Goal: Task Accomplishment & Management: Use online tool/utility

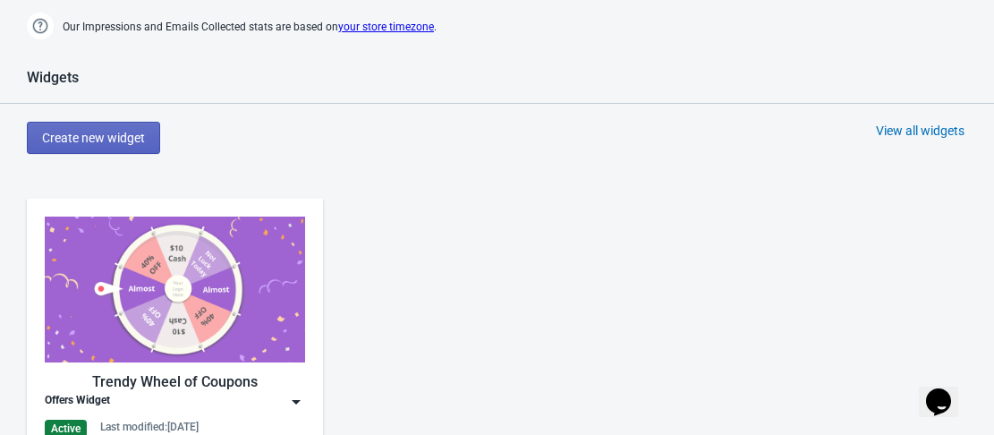
scroll to position [984, 0]
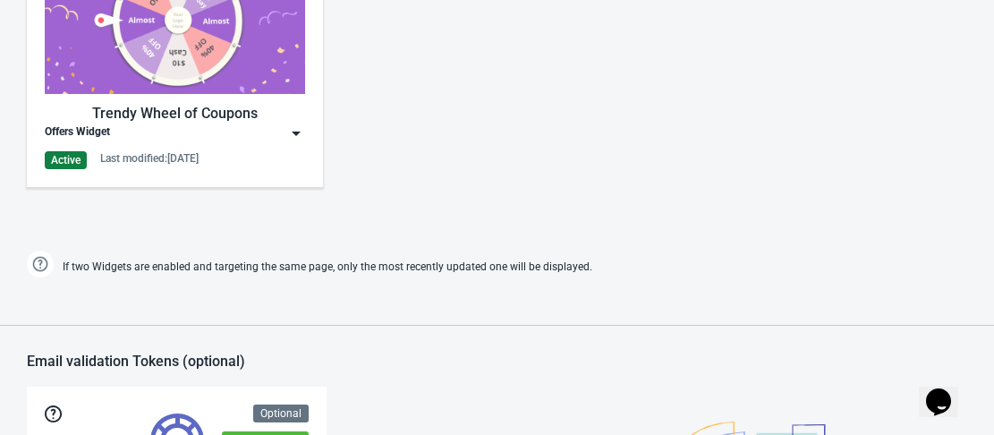
click at [285, 132] on div "Offers Widget" at bounding box center [175, 133] width 260 height 18
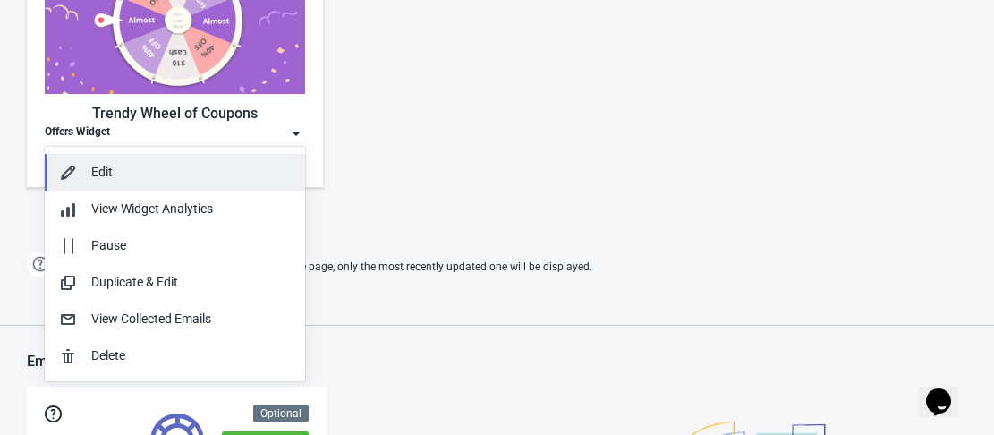
click at [153, 180] on div "Edit" at bounding box center [191, 172] width 200 height 19
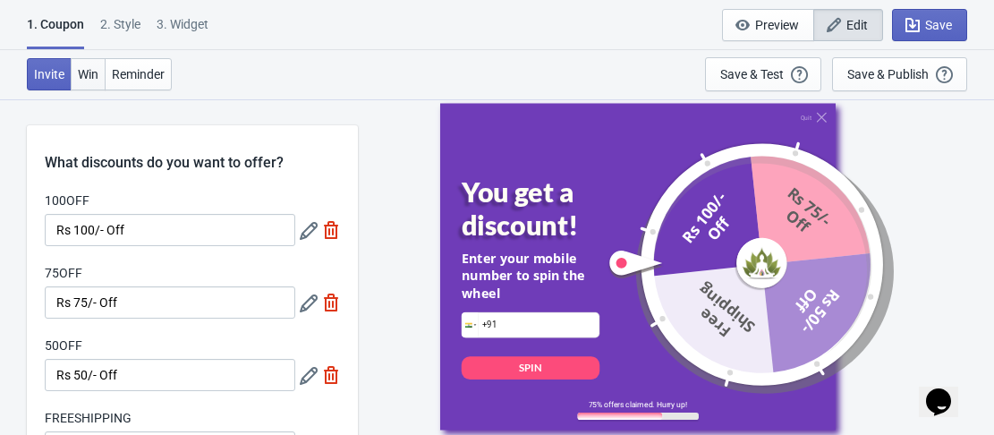
click at [81, 74] on span "Win" at bounding box center [88, 74] width 21 height 14
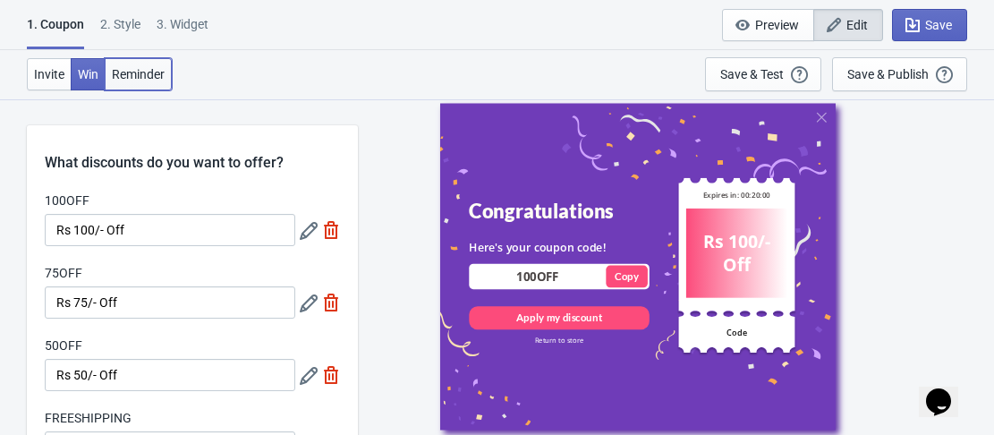
click at [125, 72] on span "Reminder" at bounding box center [138, 74] width 53 height 14
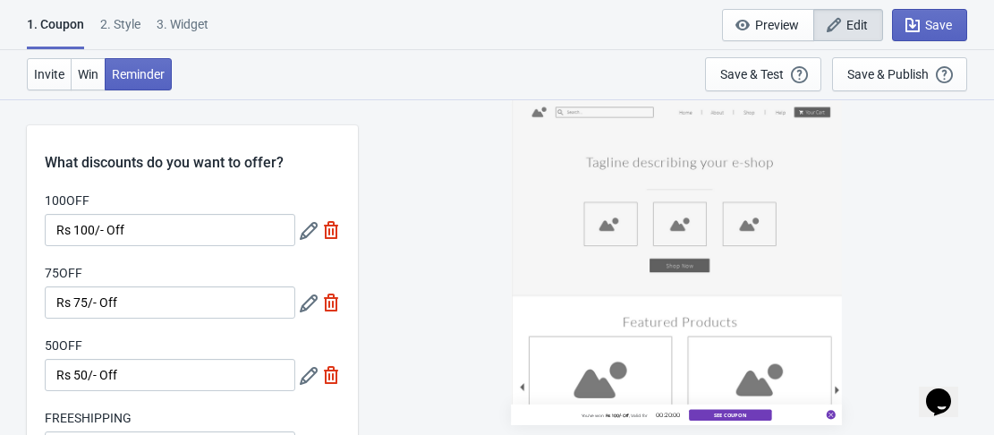
click at [124, 21] on div "2 . Style" at bounding box center [120, 30] width 40 height 31
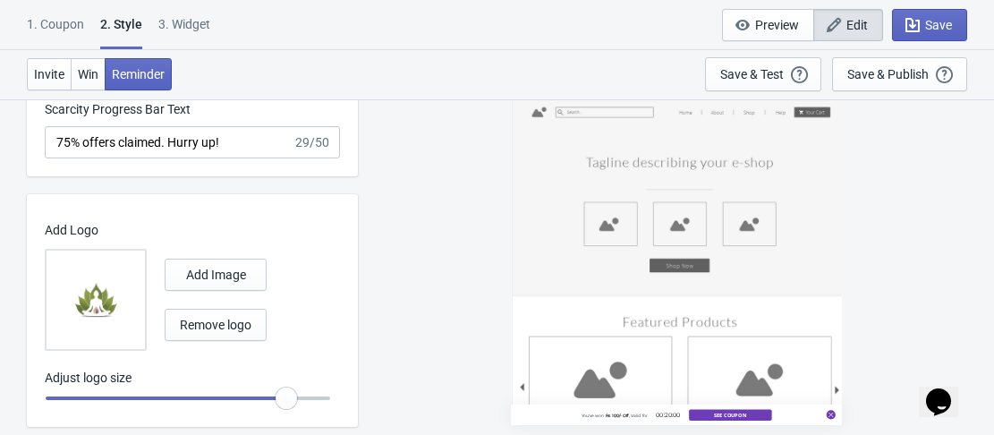
scroll to position [785, 0]
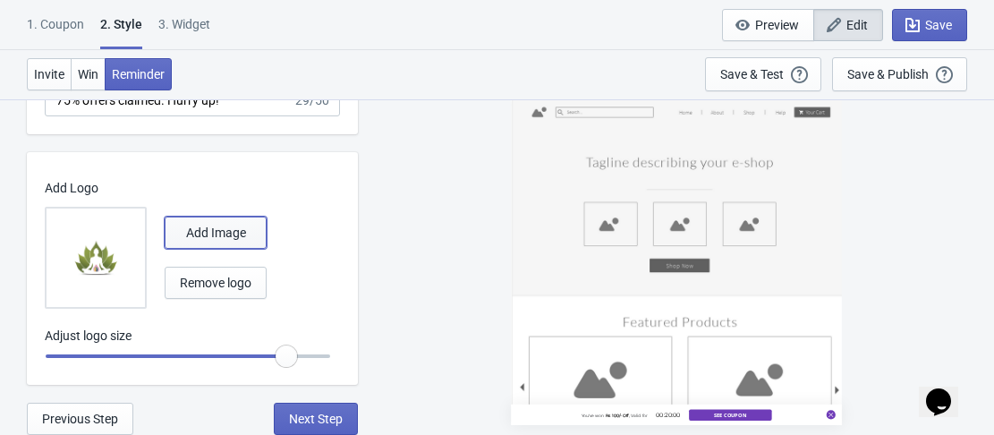
click at [225, 240] on button "Add Image" at bounding box center [216, 233] width 102 height 32
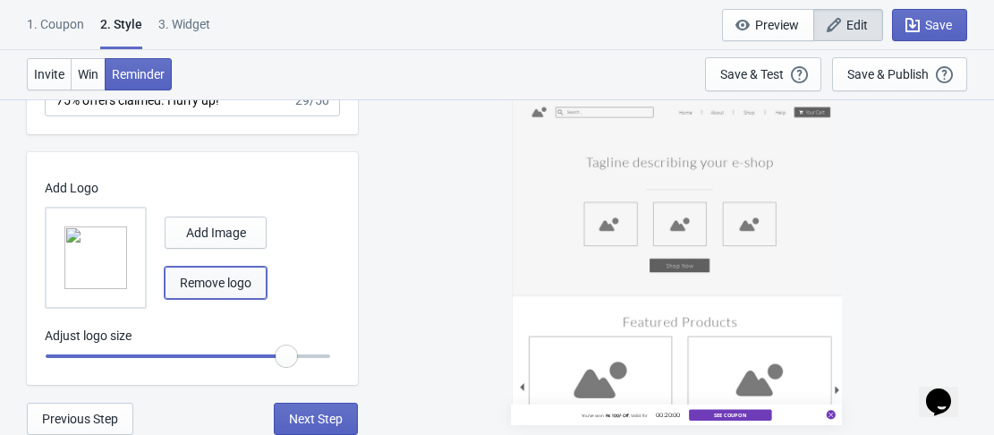
click at [212, 283] on span "Remove logo" at bounding box center [216, 283] width 72 height 14
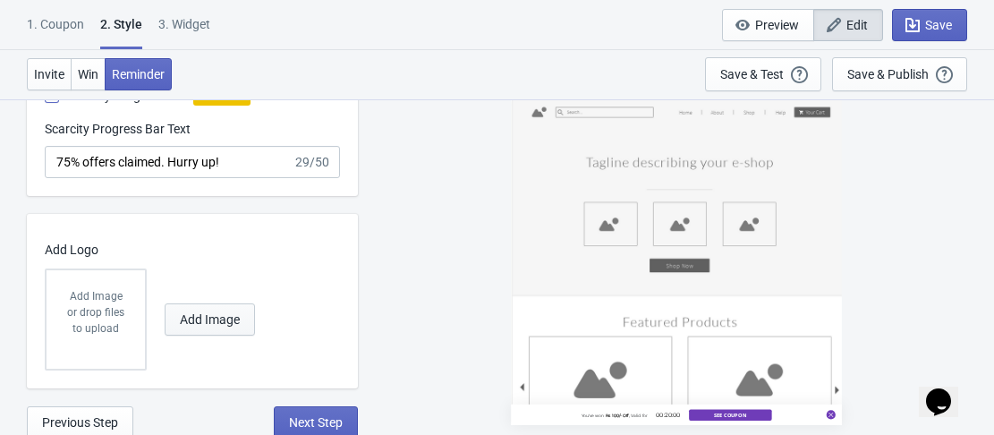
scroll to position [727, 0]
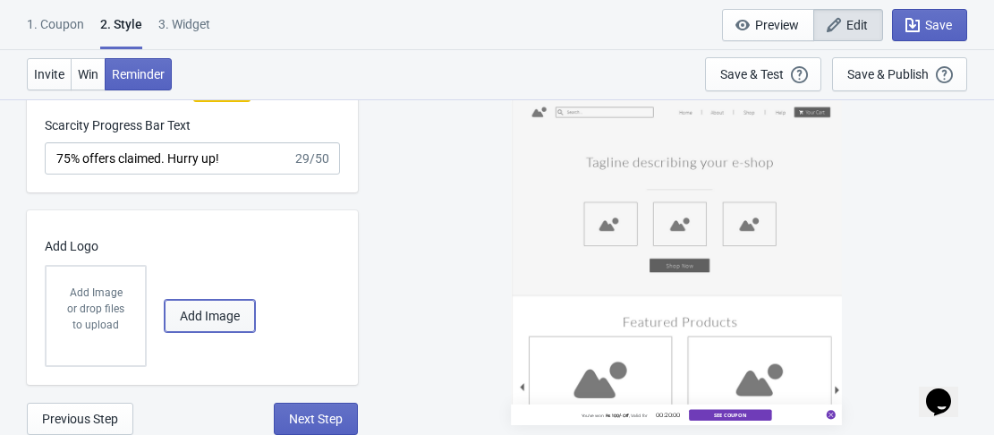
click at [216, 311] on span "Add Image" at bounding box center [210, 316] width 60 height 14
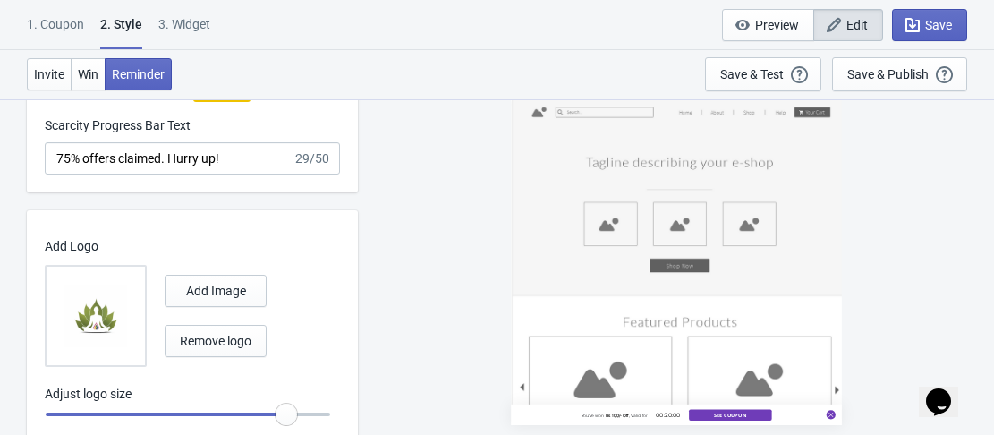
scroll to position [785, 0]
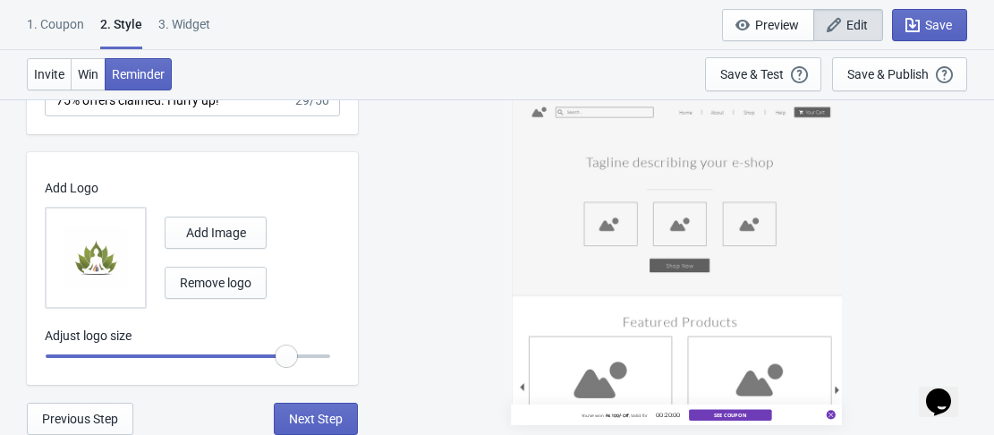
radio input "true"
drag, startPoint x: 289, startPoint y: 365, endPoint x: 302, endPoint y: 366, distance: 13.5
type input "1.2"
click at [302, 366] on input "range" at bounding box center [188, 356] width 286 height 32
click at [933, 29] on span "Save" at bounding box center [938, 25] width 27 height 14
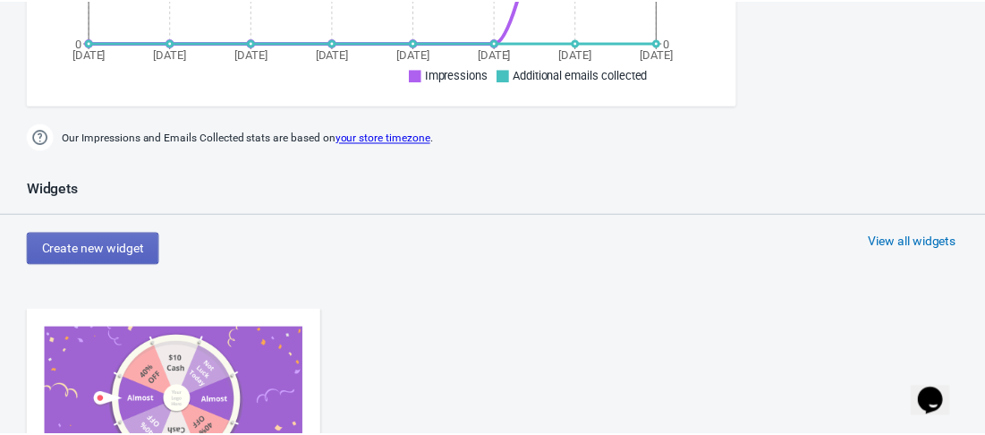
scroll to position [346, 0]
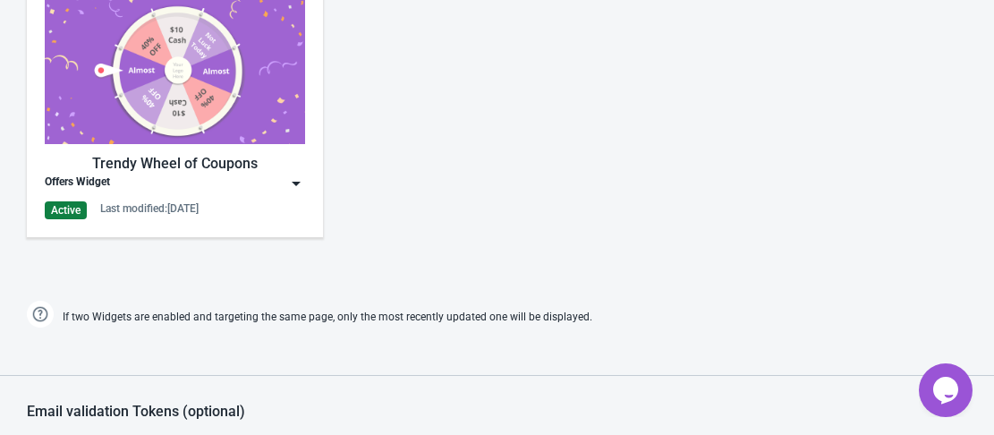
scroll to position [895, 0]
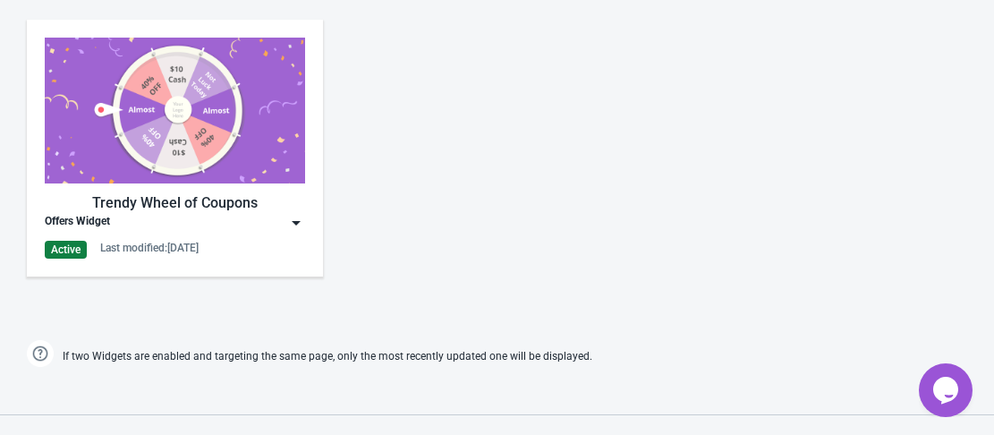
click at [167, 242] on div "Last modified: 24.9.2025" at bounding box center [149, 248] width 98 height 14
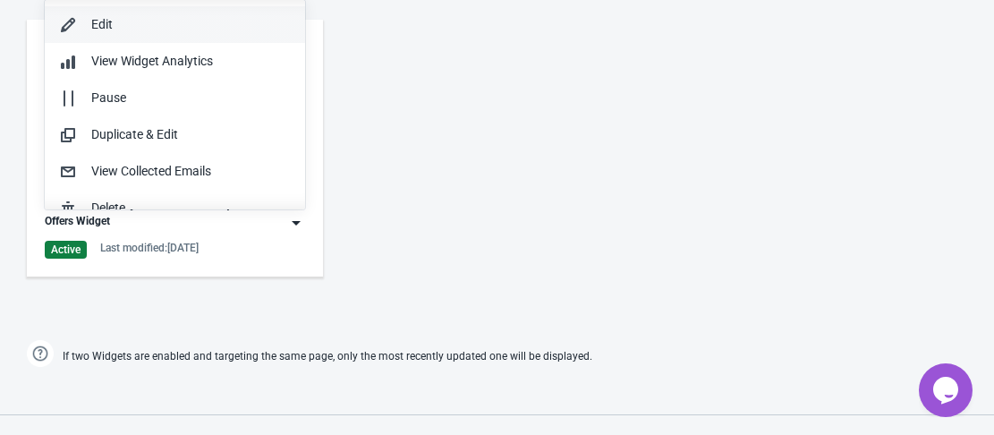
scroll to position [0, 0]
click at [152, 20] on div "Edit" at bounding box center [191, 25] width 200 height 19
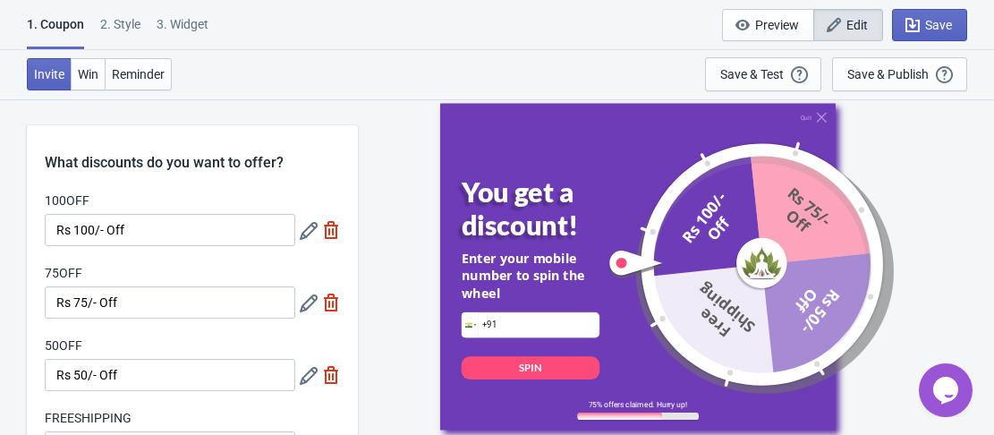
click at [125, 24] on div "2 . Style" at bounding box center [120, 30] width 40 height 31
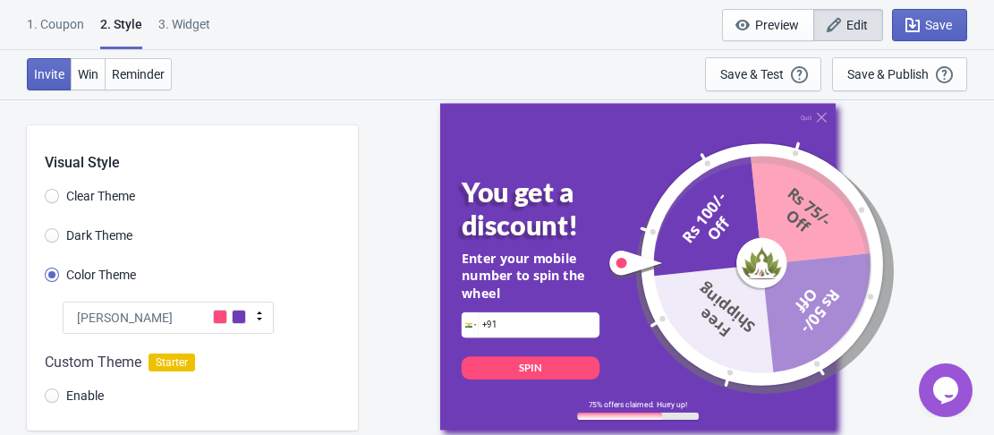
click at [182, 25] on div "3. Widget" at bounding box center [184, 30] width 52 height 31
select select "once"
select select "1"
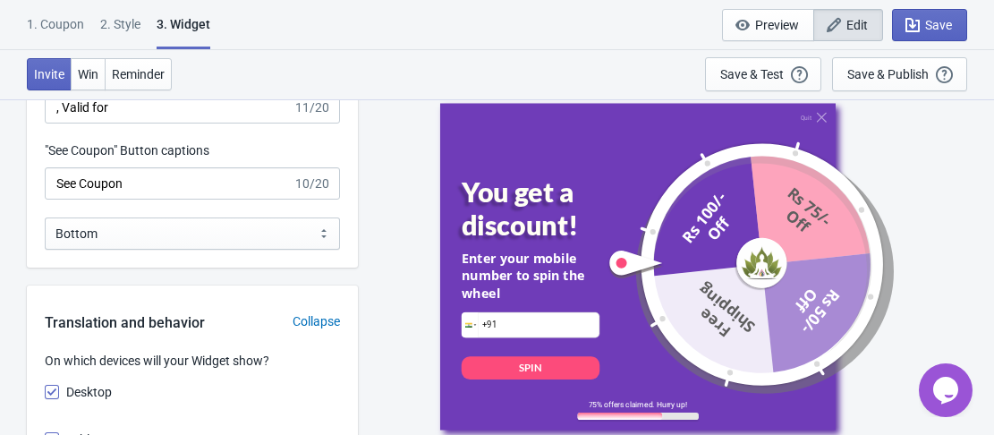
scroll to position [2219, 0]
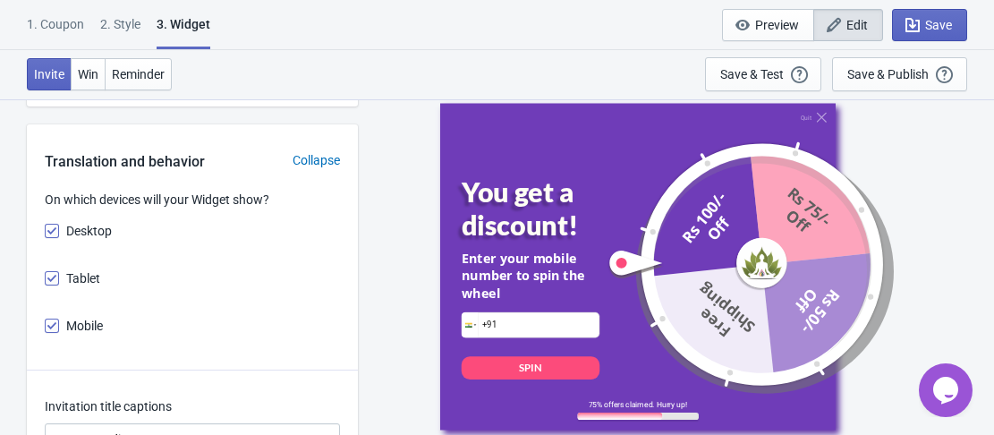
click at [117, 25] on div "2 . Style" at bounding box center [120, 30] width 40 height 31
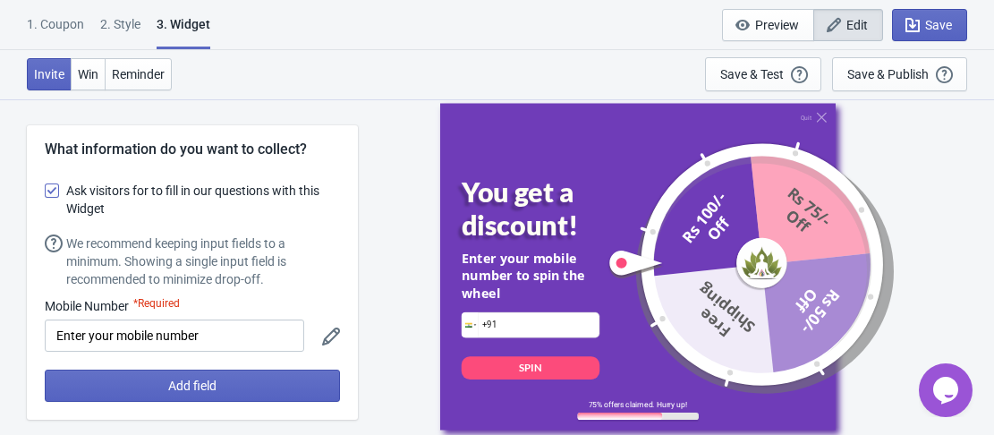
click at [56, 26] on div "1. Coupon" at bounding box center [55, 30] width 57 height 31
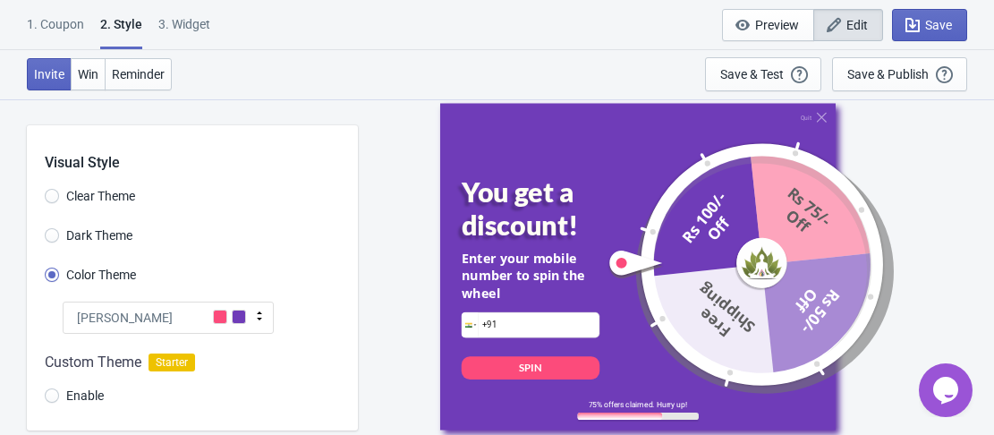
click at [64, 23] on div "1. Coupon" at bounding box center [55, 30] width 57 height 31
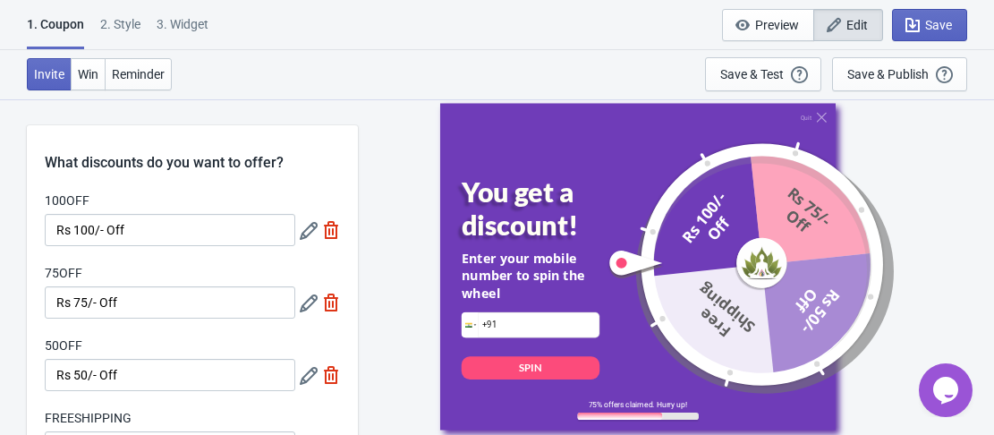
click at [861, 20] on span "Edit" at bounding box center [856, 25] width 21 height 14
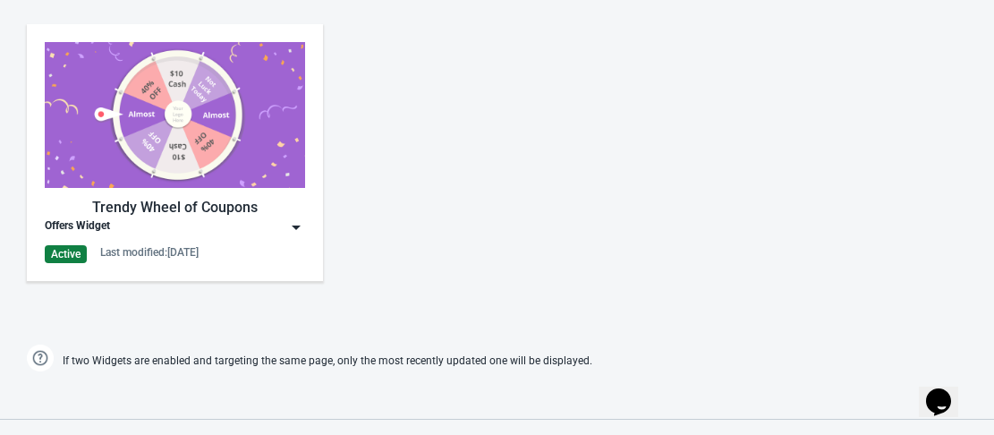
scroll to position [895, 0]
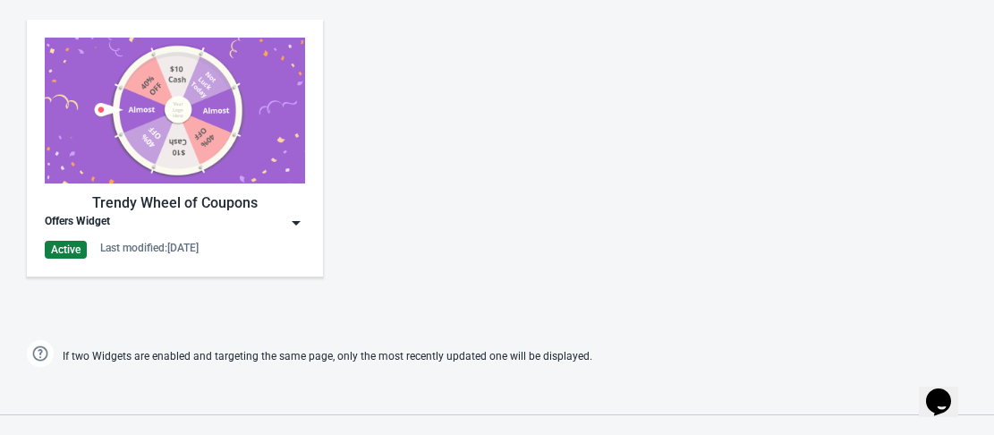
click at [65, 247] on div "Active" at bounding box center [66, 250] width 42 height 18
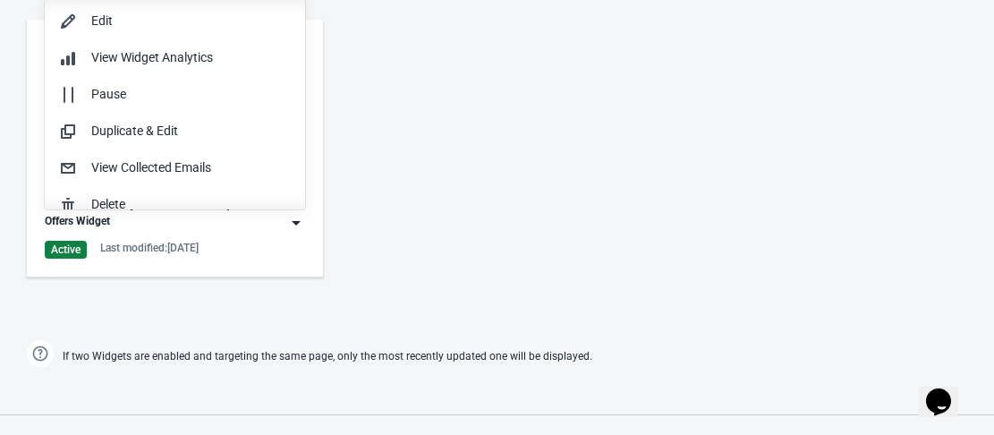
scroll to position [1, 0]
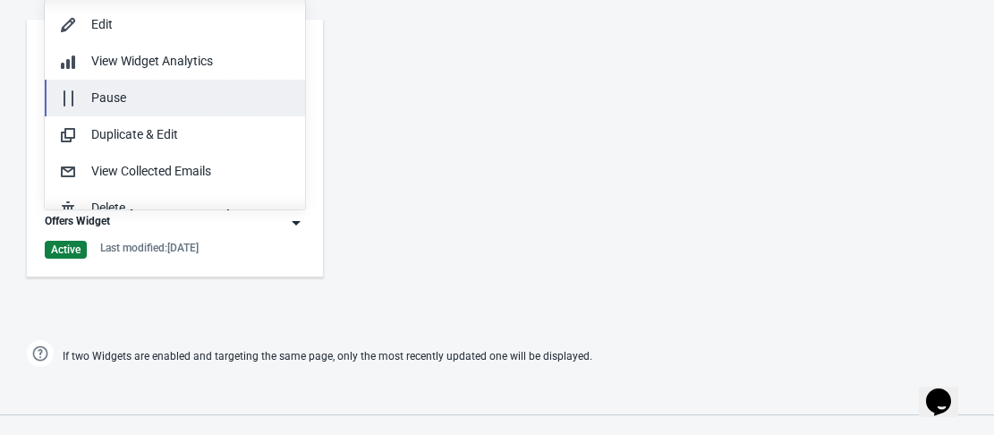
click at [141, 98] on div "Pause" at bounding box center [191, 98] width 200 height 19
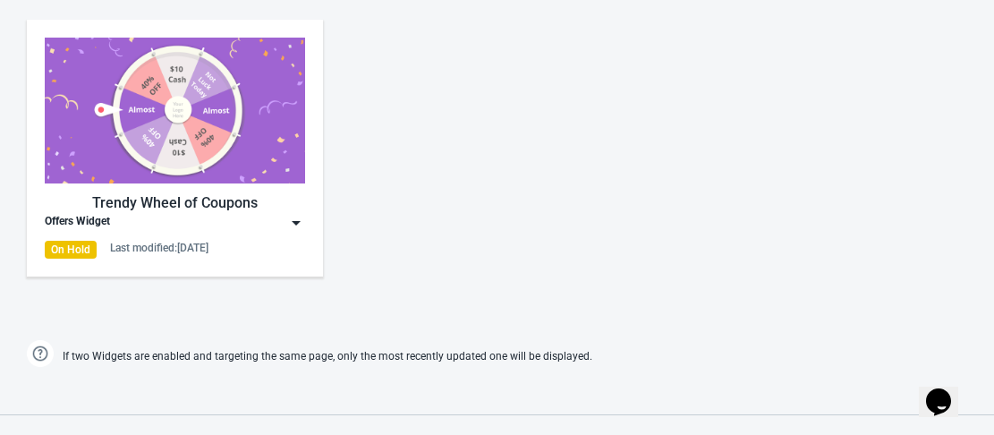
click at [78, 251] on div "On Hold" at bounding box center [71, 250] width 52 height 18
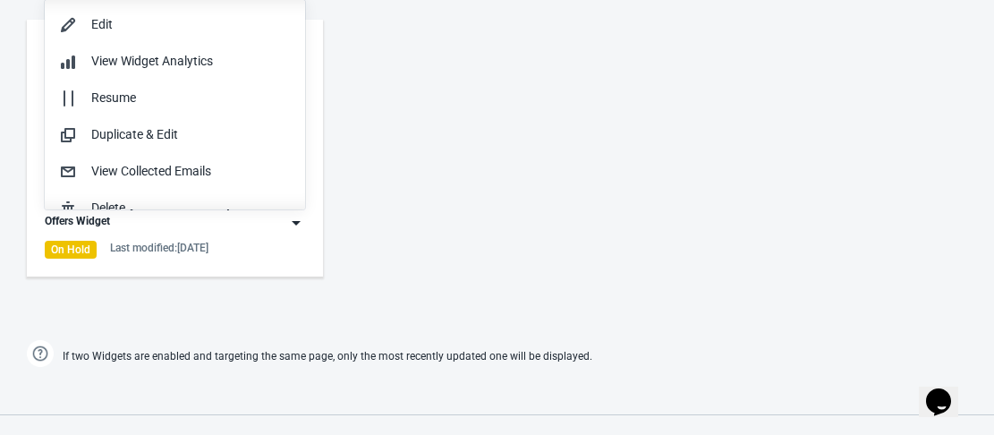
click at [535, 203] on div "Trendy Wheel of Coupons Offers Widget On Hold Last modified: [DATE]" at bounding box center [497, 163] width 994 height 322
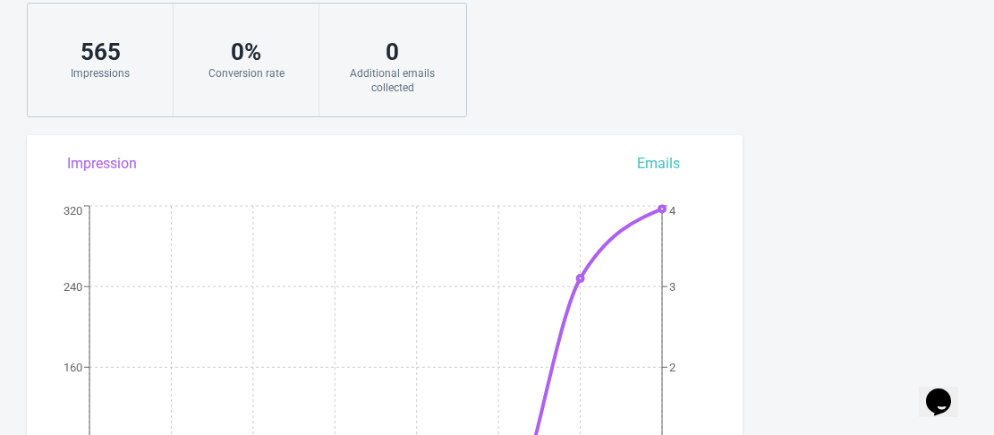
scroll to position [0, 0]
